Goal: Transaction & Acquisition: Purchase product/service

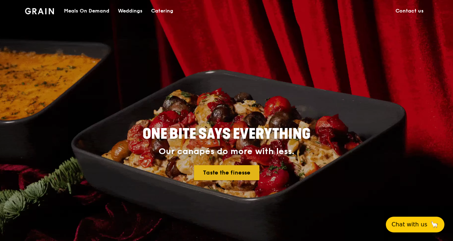
click at [215, 172] on link "Taste the finesse" at bounding box center [226, 172] width 65 height 15
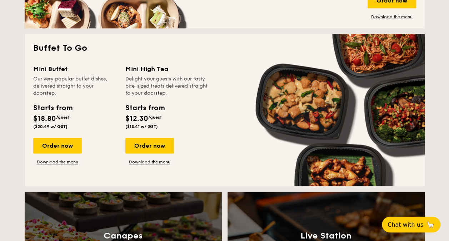
scroll to position [451, 0]
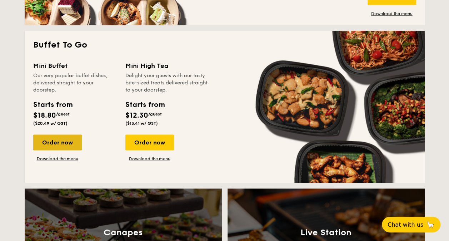
click at [55, 147] on div "Order now" at bounding box center [57, 142] width 49 height 16
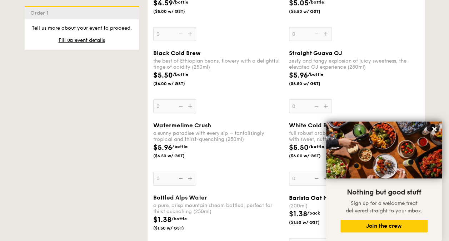
scroll to position [1085, 0]
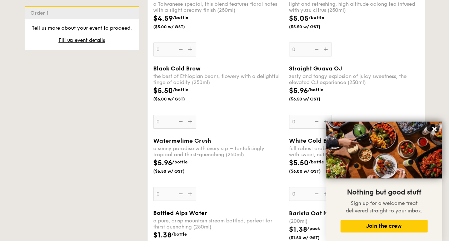
click at [385, 101] on div "$5.96 /bottle ($6.50 w/ GST)" at bounding box center [354, 97] width 136 height 25
click at [332, 115] on input "0" at bounding box center [310, 122] width 43 height 14
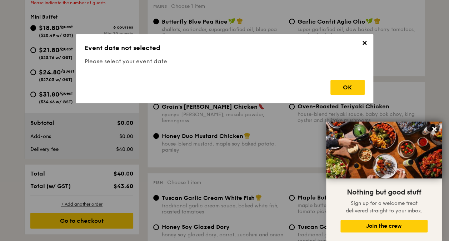
scroll to position [191, 0]
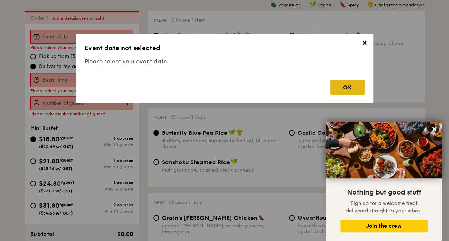
click at [353, 92] on div "OK" at bounding box center [348, 87] width 34 height 15
